Goal: Information Seeking & Learning: Learn about a topic

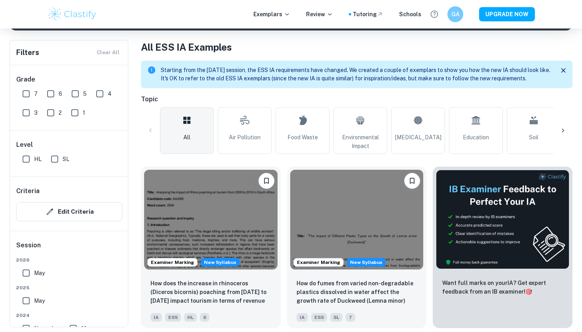
scroll to position [146, 0]
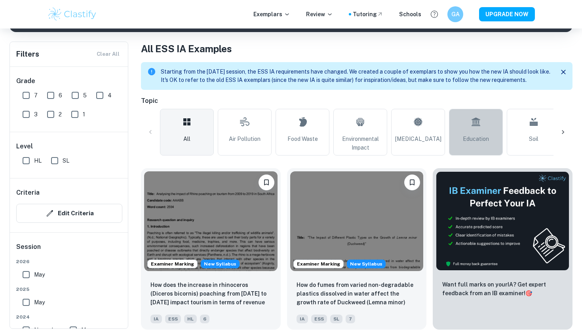
click at [459, 131] on link "Education" at bounding box center [476, 132] width 54 height 47
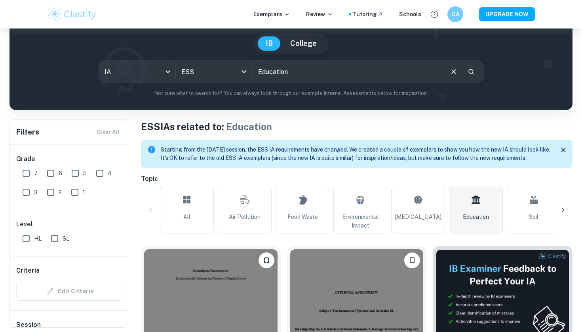
scroll to position [66, 0]
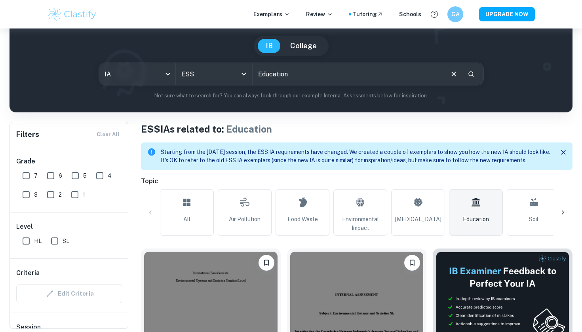
click at [563, 207] on div at bounding box center [562, 212] width 19 height 19
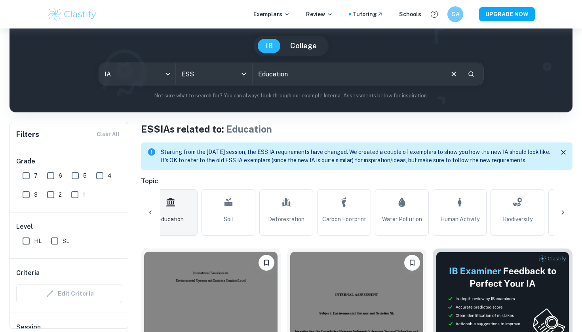
scroll to position [0, 371]
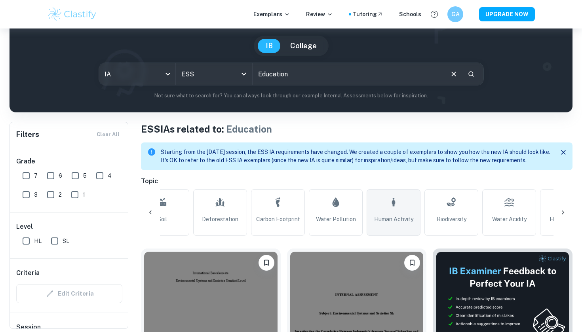
click at [386, 217] on span "Human Activity" at bounding box center [393, 219] width 39 height 9
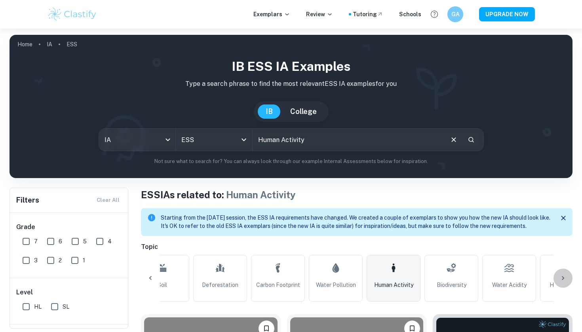
click at [566, 275] on icon at bounding box center [563, 278] width 8 height 8
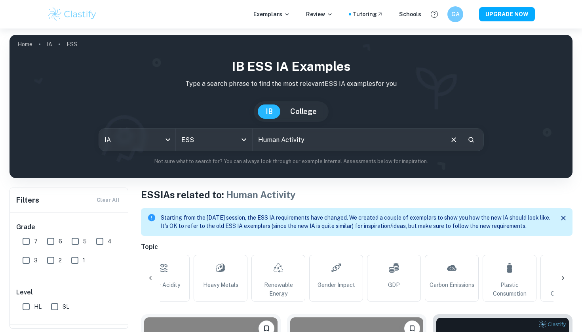
scroll to position [0, 743]
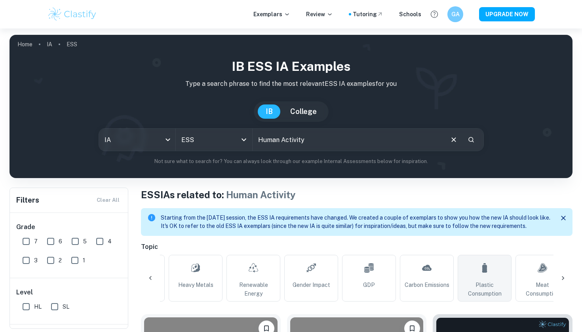
click at [478, 281] on span "Plastic Consumption" at bounding box center [484, 289] width 47 height 17
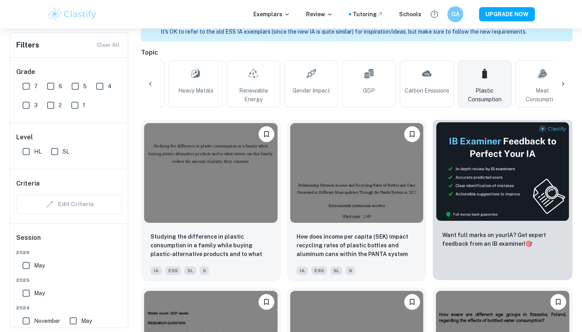
scroll to position [197, 0]
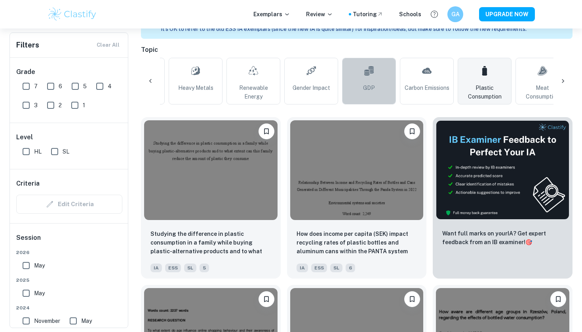
click at [369, 80] on icon at bounding box center [369, 70] width 10 height 19
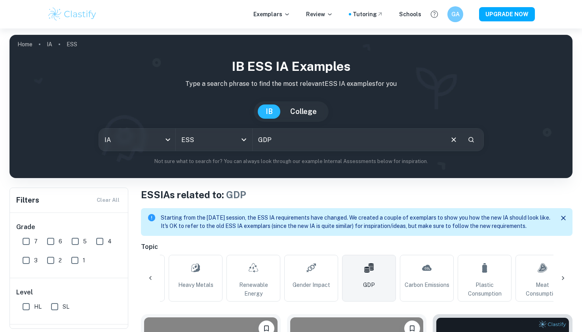
click at [156, 277] on div at bounding box center [150, 278] width 19 height 19
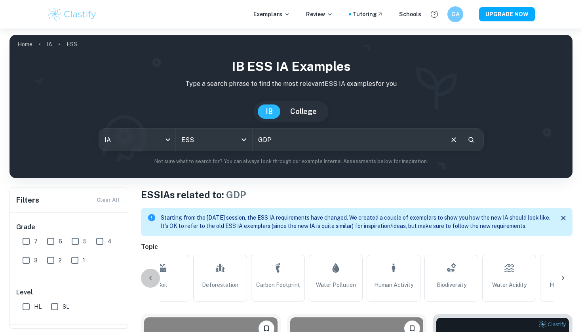
click at [155, 277] on div at bounding box center [150, 278] width 19 height 19
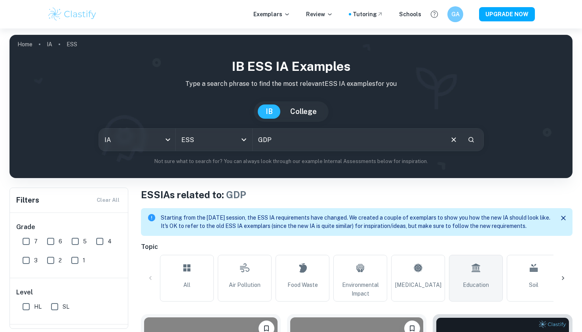
click at [494, 274] on link "Education" at bounding box center [476, 278] width 54 height 47
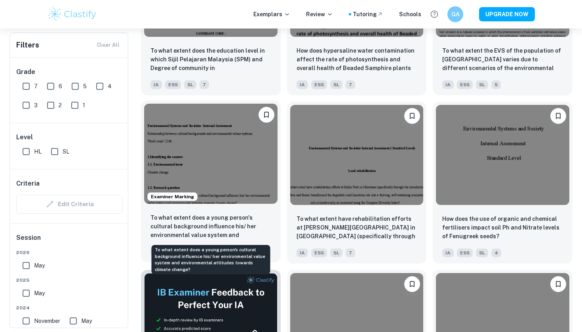
scroll to position [1056, 0]
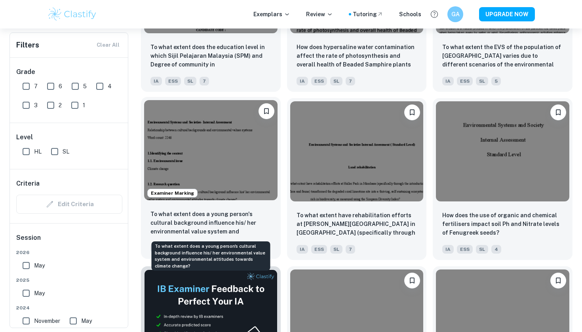
click at [195, 217] on p "To what extent does a young person's cultural background influence his/ her env…" at bounding box center [210, 223] width 121 height 27
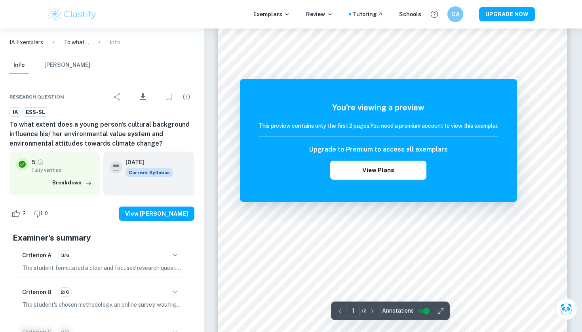
scroll to position [39, 0]
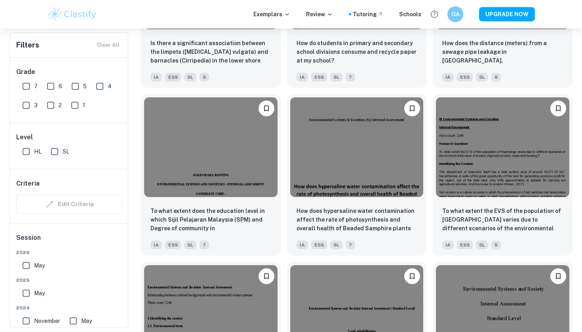
scroll to position [882, 0]
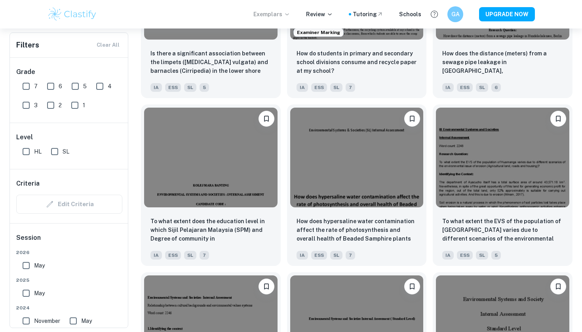
click at [272, 17] on p "Exemplars" at bounding box center [271, 14] width 37 height 9
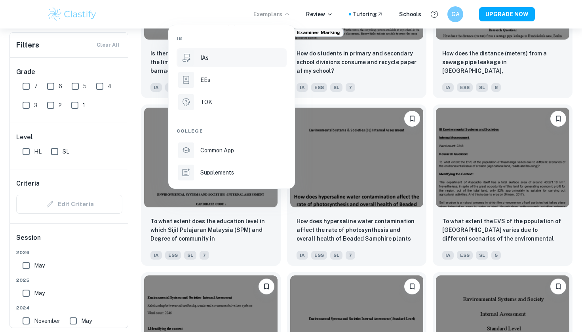
click at [215, 61] on div "IAs" at bounding box center [242, 57] width 85 height 9
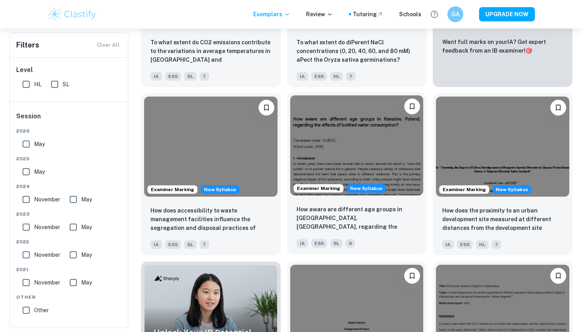
scroll to position [283, 0]
click at [328, 171] on img at bounding box center [356, 145] width 133 height 100
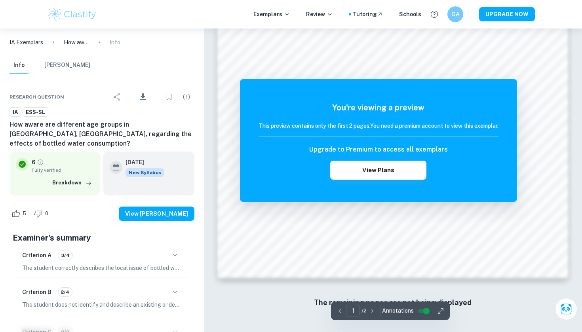
scroll to position [666, 0]
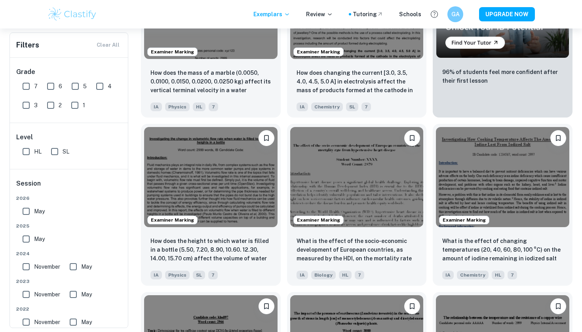
scroll to position [2320, 0]
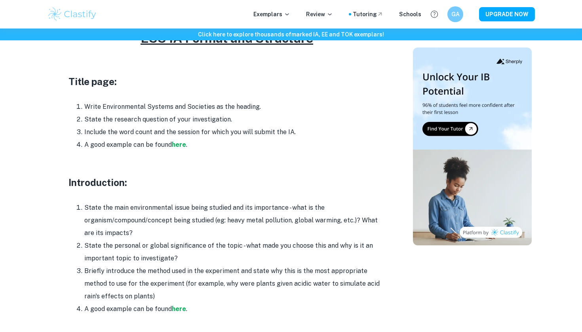
scroll to position [411, 0]
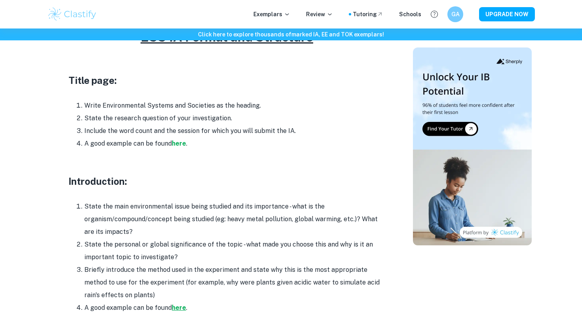
click at [179, 304] on strong "here" at bounding box center [179, 308] width 14 height 8
click at [180, 140] on strong "here" at bounding box center [179, 144] width 14 height 8
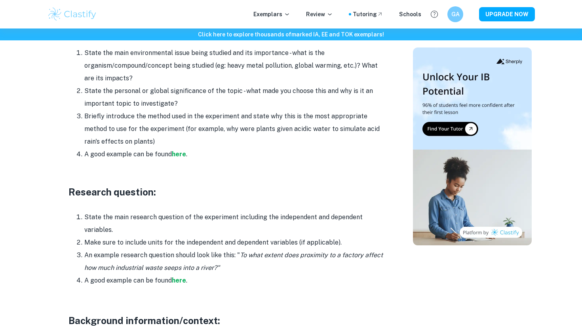
scroll to position [568, 0]
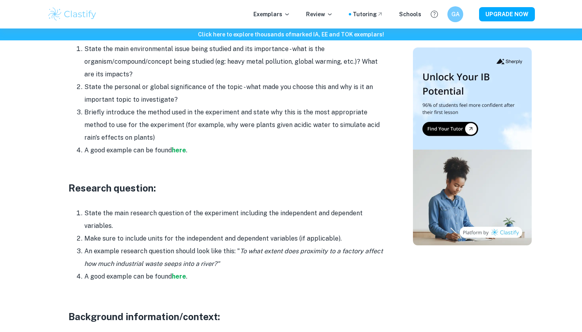
click at [228, 3] on div "Exemplars Review Tutoring Schools GA UPGRADE NOW" at bounding box center [291, 14] width 582 height 29
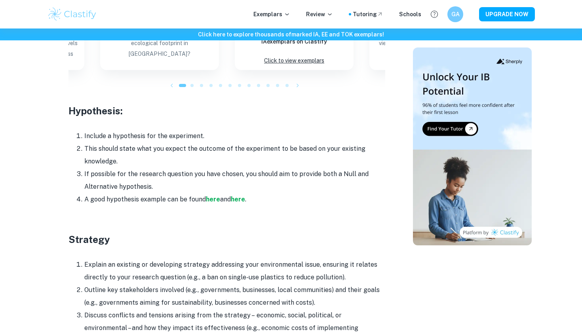
scroll to position [1133, 0]
click at [262, 2] on div "Exemplars Review Tutoring Schools GA UPGRADE NOW" at bounding box center [291, 14] width 582 height 29
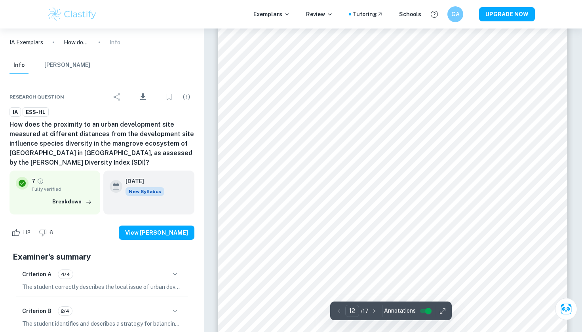
scroll to position [5369, 0]
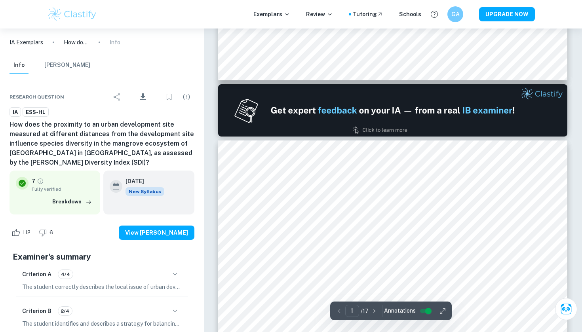
type input "2"
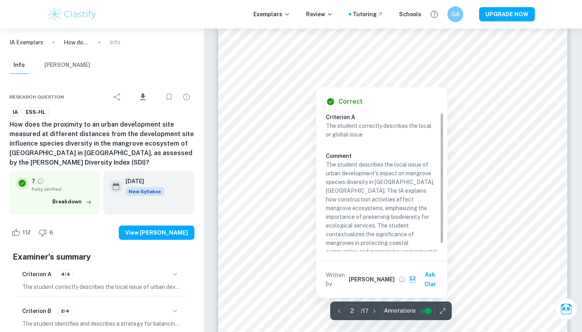
scroll to position [648, 0]
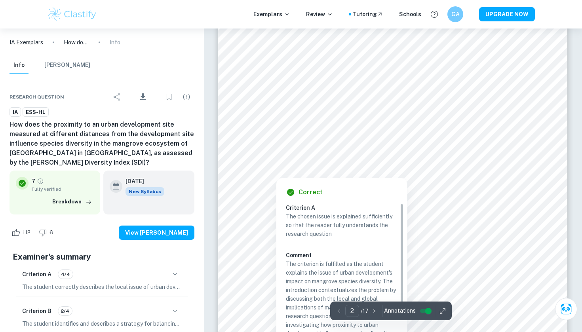
click at [296, 151] on div at bounding box center [393, 147] width 308 height 9
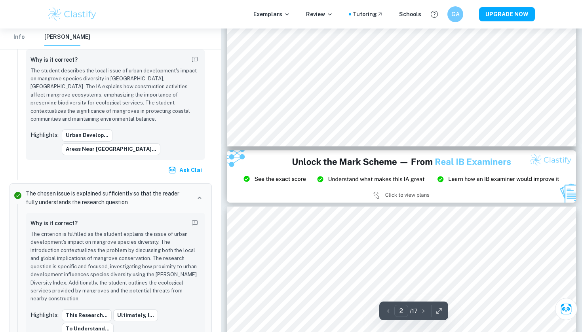
scroll to position [797, 0]
click at [97, 0] on div "Exemplars Review Tutoring Schools GA UPGRADE NOW" at bounding box center [291, 14] width 582 height 29
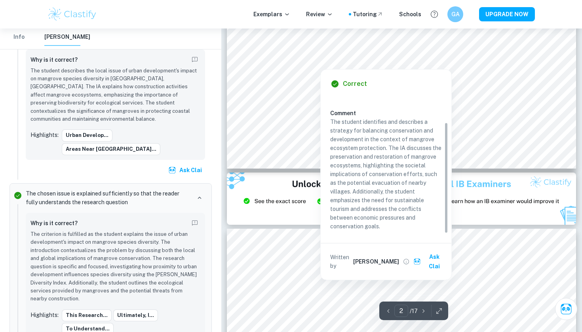
scroll to position [34, 0]
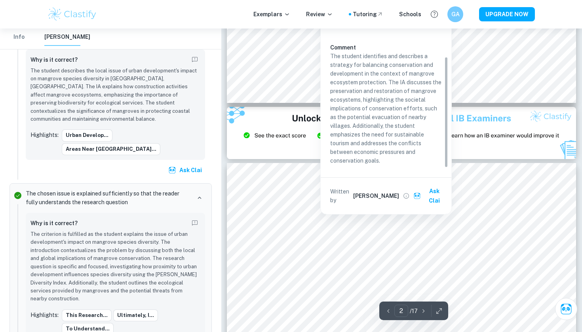
type input "3"
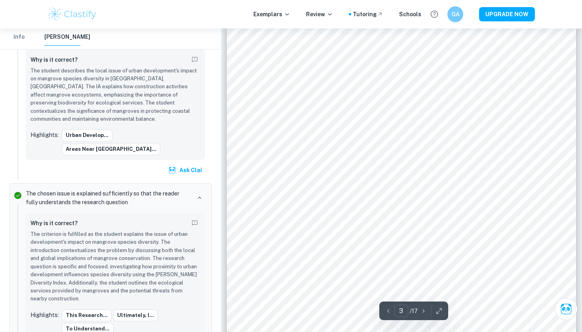
scroll to position [987, 0]
